Goal: Information Seeking & Learning: Learn about a topic

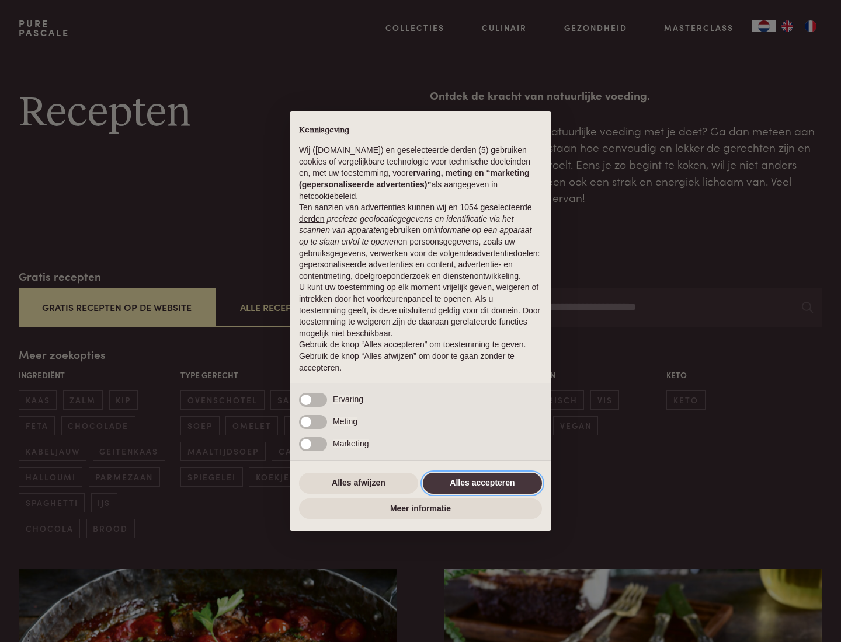
click at [482, 483] on button "Alles accepteren" at bounding box center [482, 483] width 119 height 21
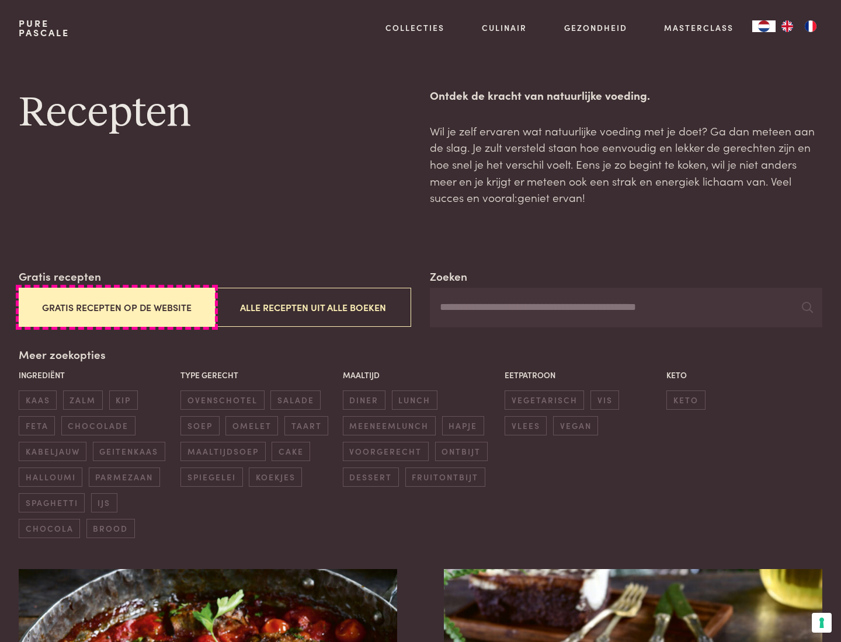
click at [116, 307] on button "Gratis recepten op de website" at bounding box center [117, 307] width 196 height 39
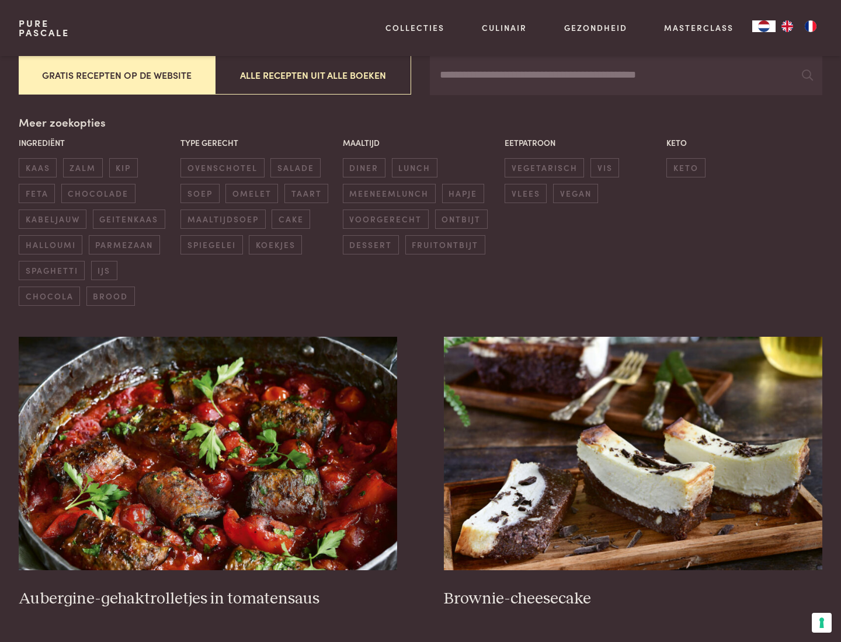
scroll to position [268, 0]
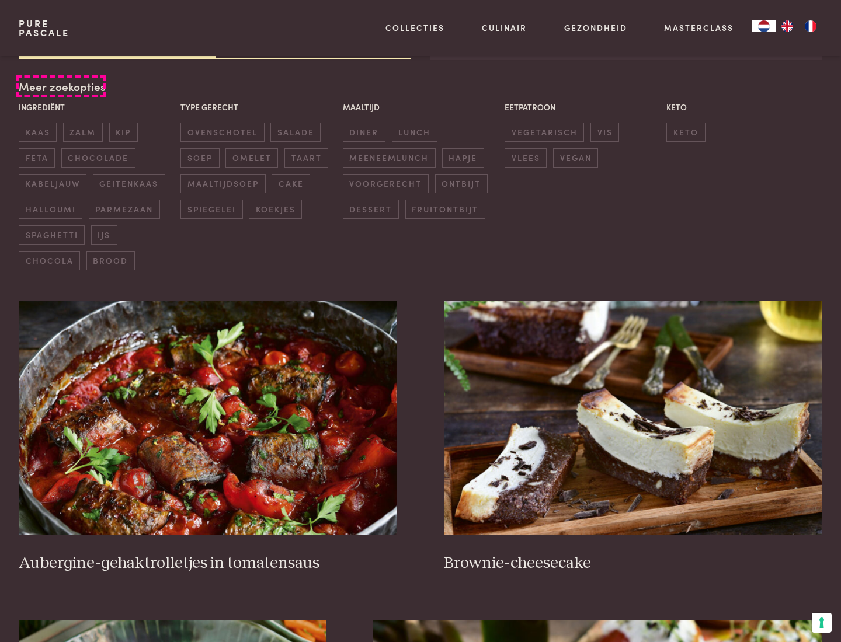
click at [61, 86] on div "Meer zoekopties Ingrediënt kaas zalm kip feta chocolade kabeljauw geitenkaas ha…" at bounding box center [421, 174] width 804 height 192
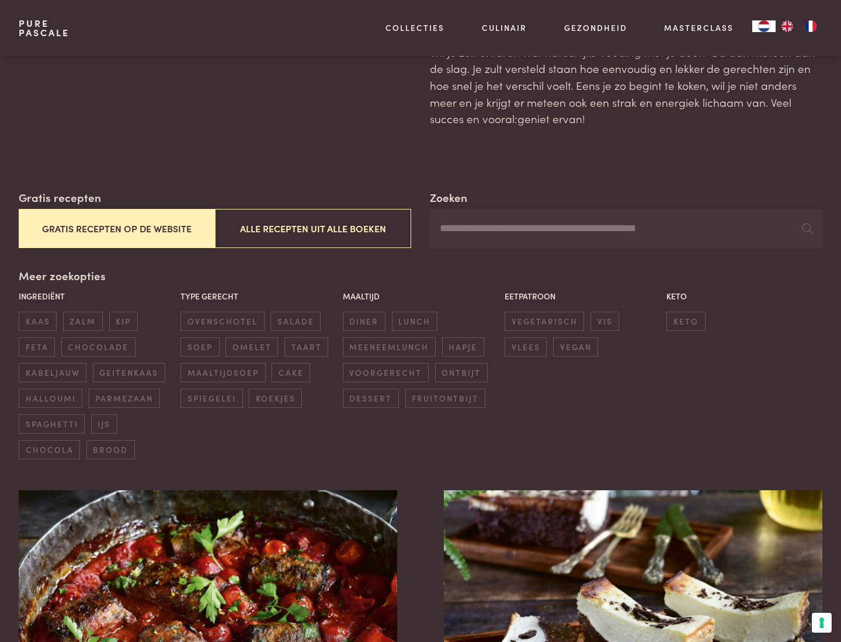
click at [82, 321] on span "zalm" at bounding box center [83, 321] width 40 height 19
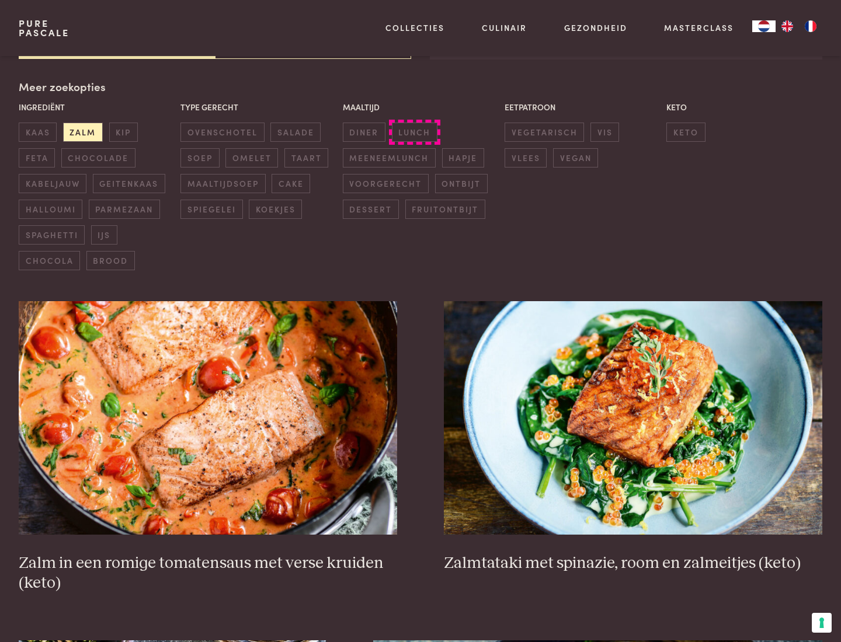
click at [414, 132] on span "lunch" at bounding box center [415, 132] width 46 height 19
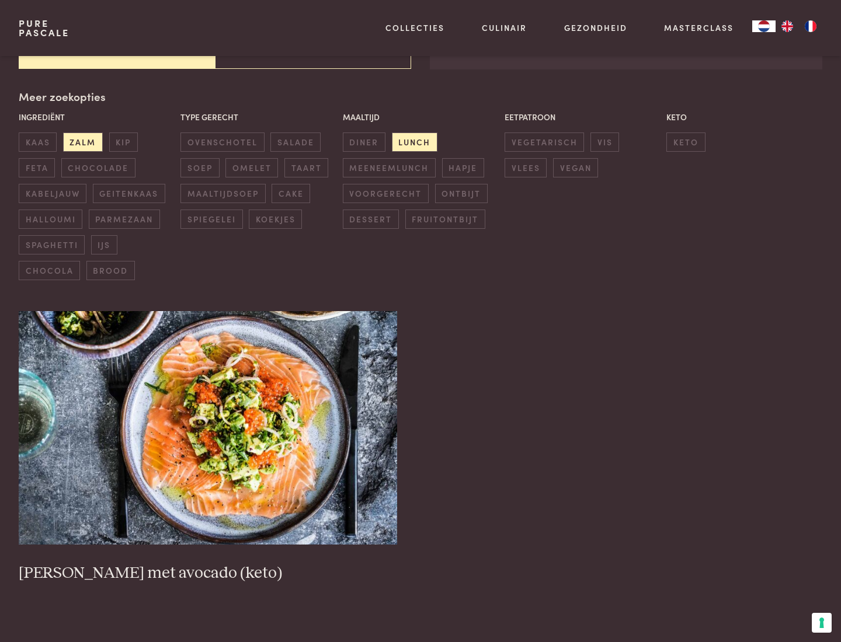
scroll to position [257, 0]
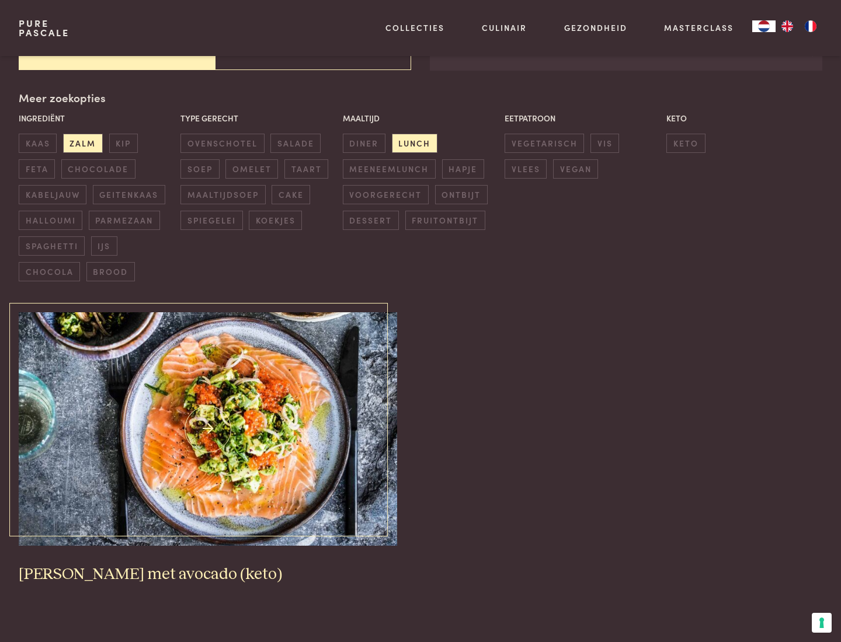
click at [208, 429] on img at bounding box center [208, 429] width 378 height 234
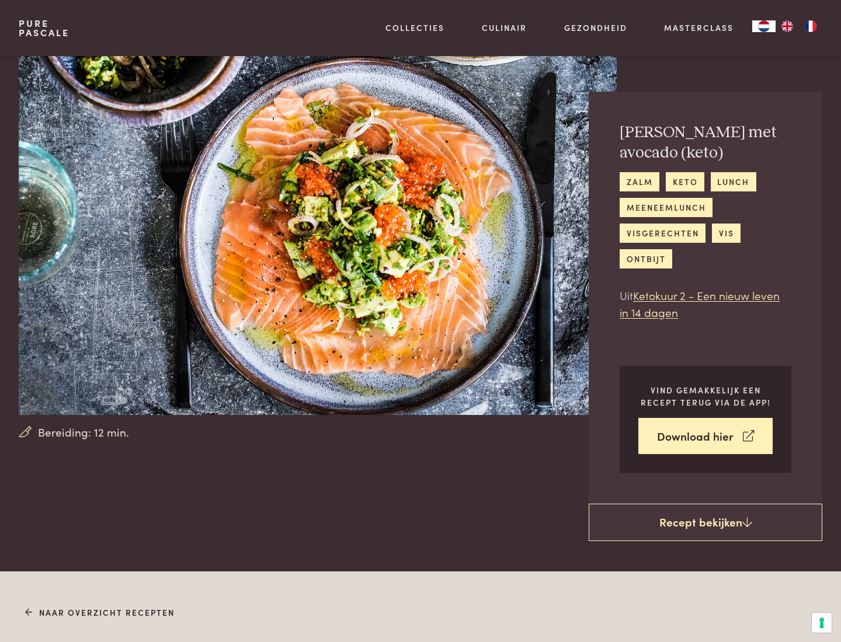
scroll to position [669, 0]
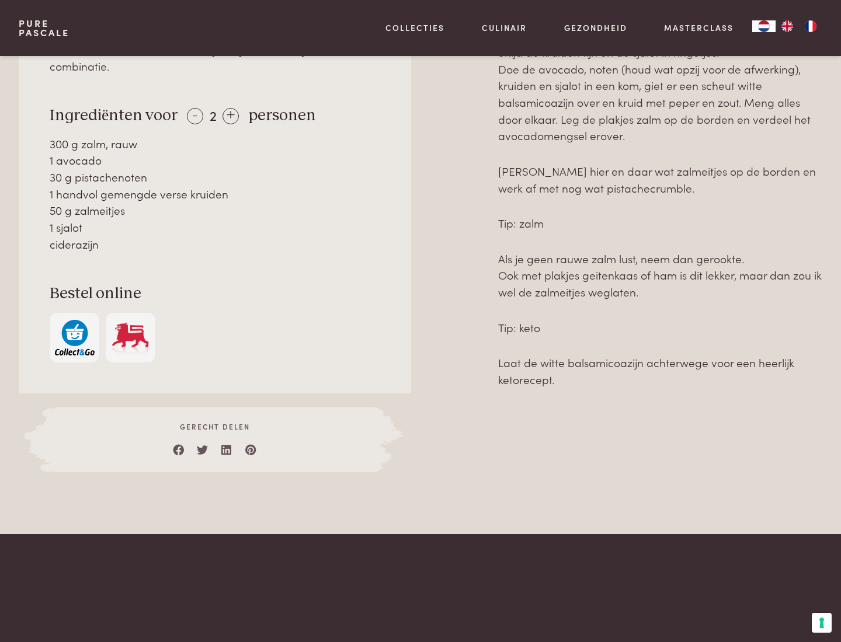
click at [74, 321] on img "button" at bounding box center [75, 338] width 40 height 36
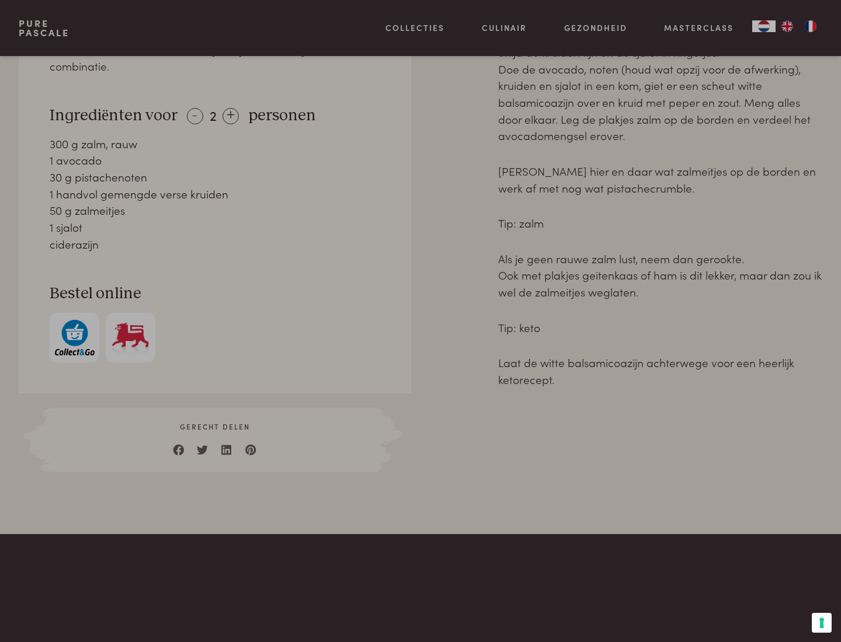
scroll to position [475, 0]
